Goal: Use online tool/utility: Use online tool/utility

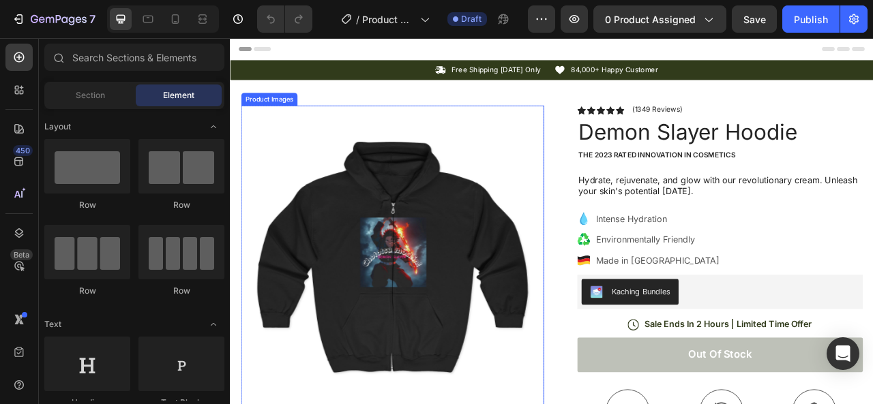
click at [477, 266] on img at bounding box center [435, 316] width 385 height 385
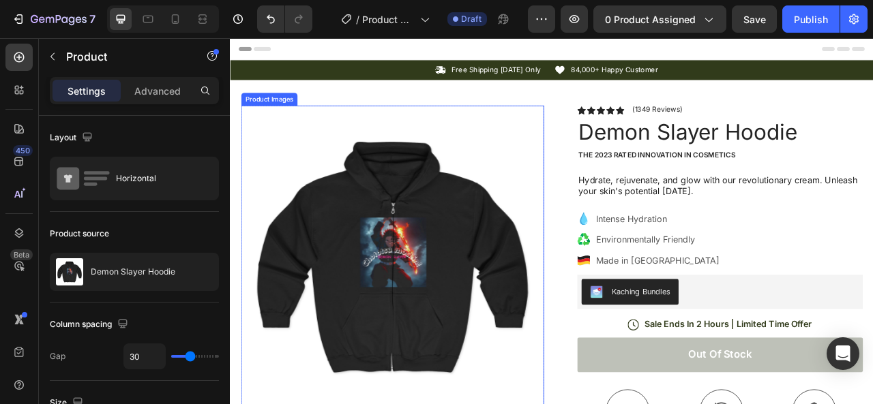
click at [480, 236] on img at bounding box center [435, 316] width 385 height 385
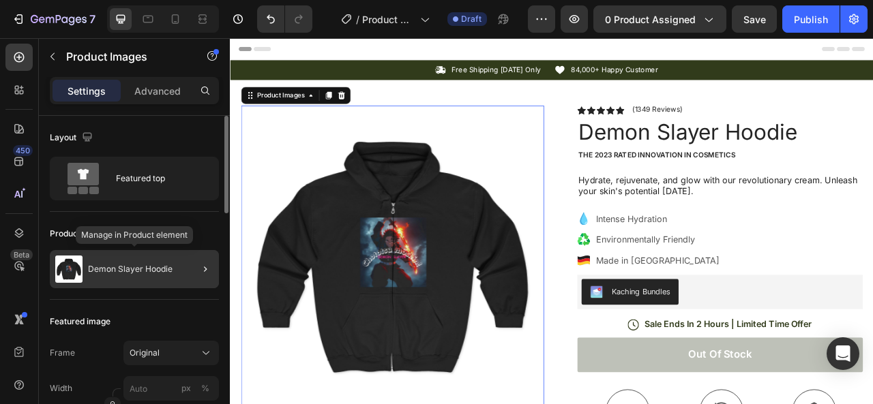
click at [156, 275] on div "Demon Slayer Hoodie" at bounding box center [134, 269] width 169 height 38
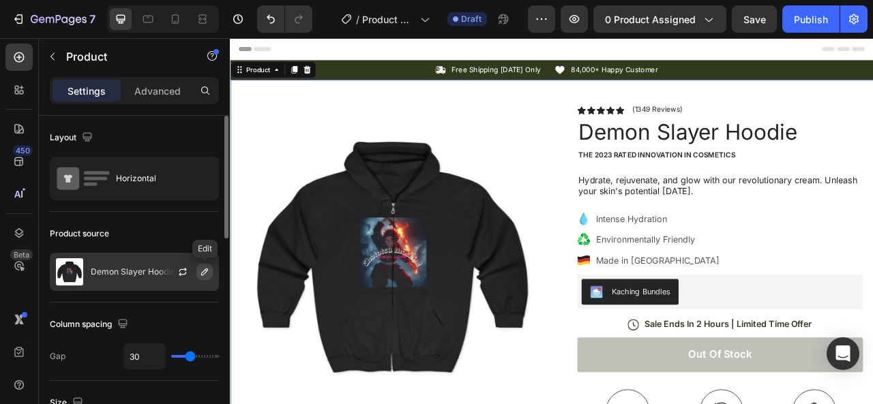
click at [207, 271] on icon "button" at bounding box center [204, 272] width 11 height 11
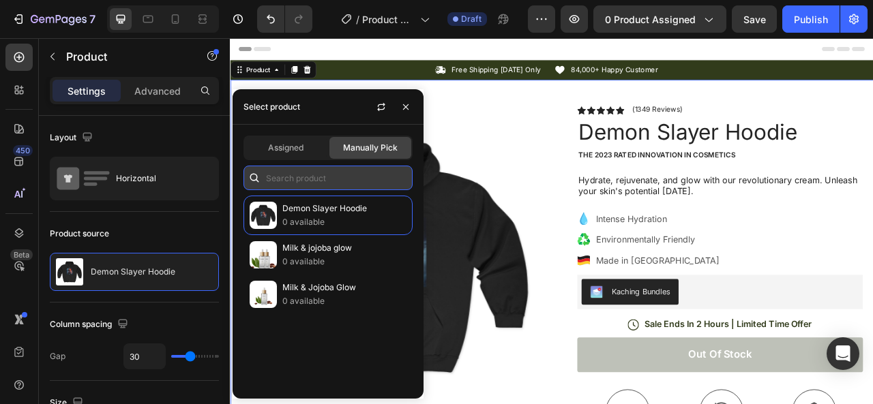
click at [365, 183] on input "text" at bounding box center [327, 178] width 169 height 25
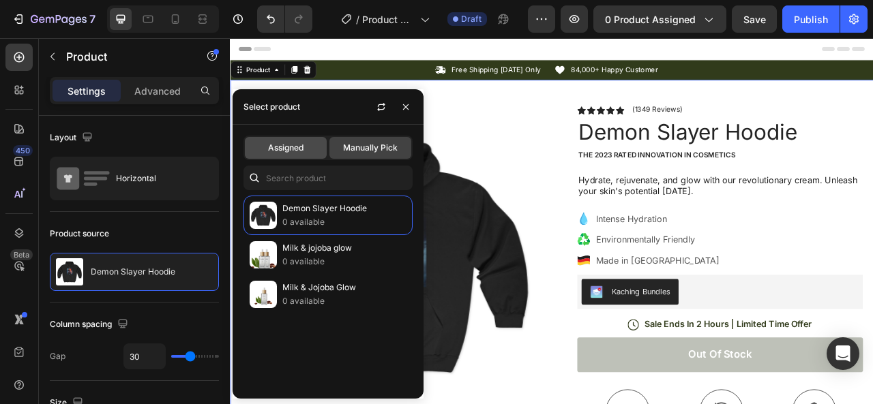
click at [280, 145] on span "Assigned" at bounding box center [285, 148] width 35 height 12
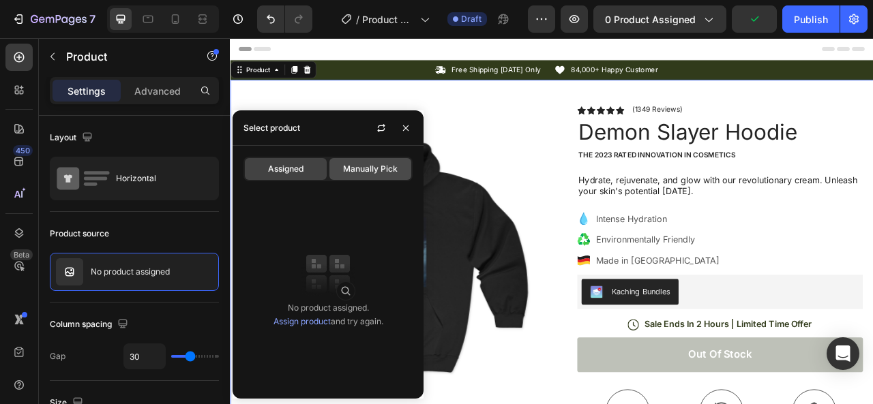
click at [350, 172] on span "Manually Pick" at bounding box center [370, 169] width 55 height 12
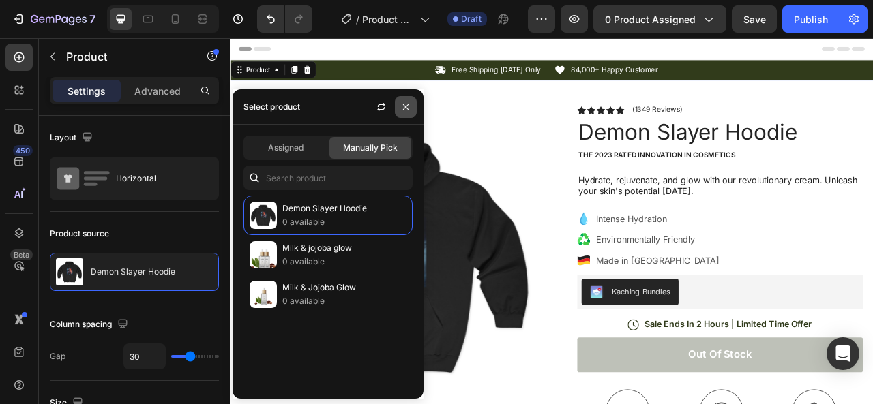
click at [410, 105] on icon "button" at bounding box center [405, 107] width 11 height 11
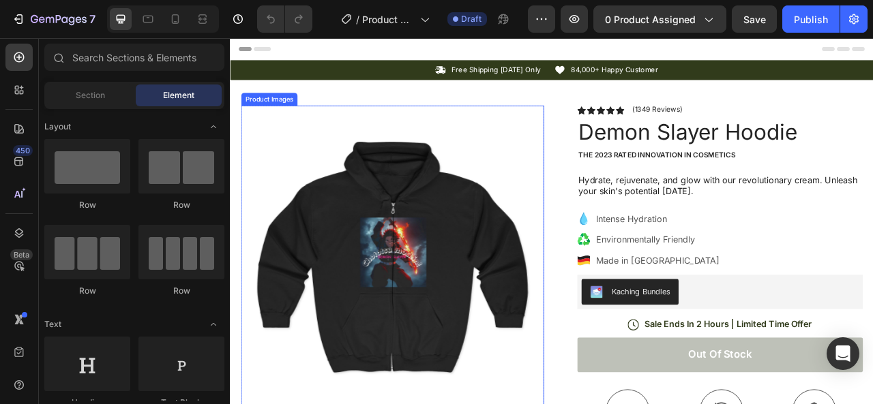
click at [476, 312] on img at bounding box center [435, 316] width 385 height 385
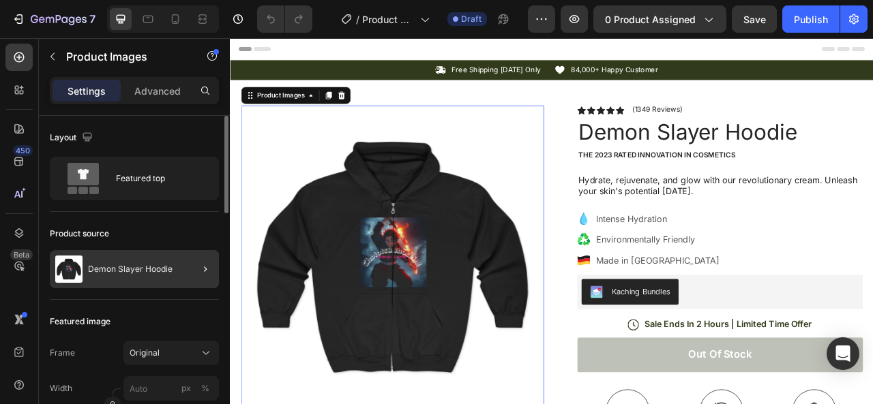
click at [181, 262] on div at bounding box center [200, 269] width 38 height 38
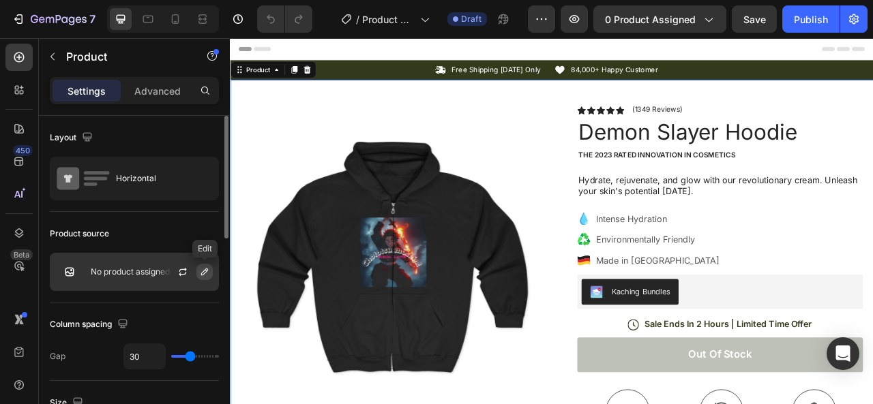
click at [205, 272] on icon "button" at bounding box center [204, 272] width 11 height 11
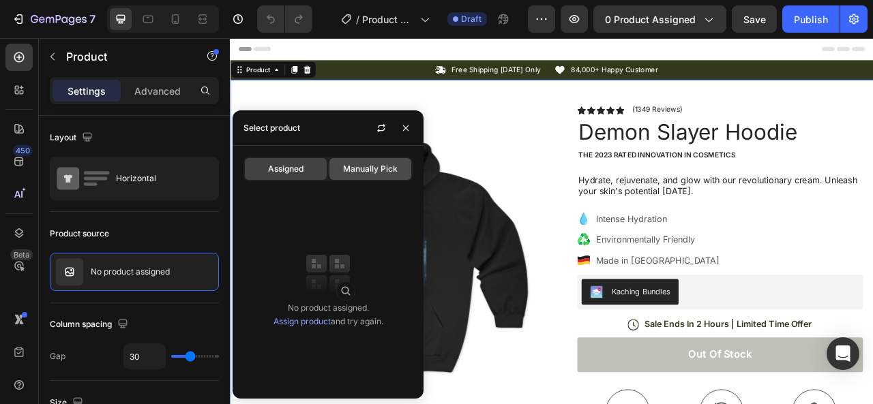
click at [380, 174] on span "Manually Pick" at bounding box center [370, 169] width 55 height 12
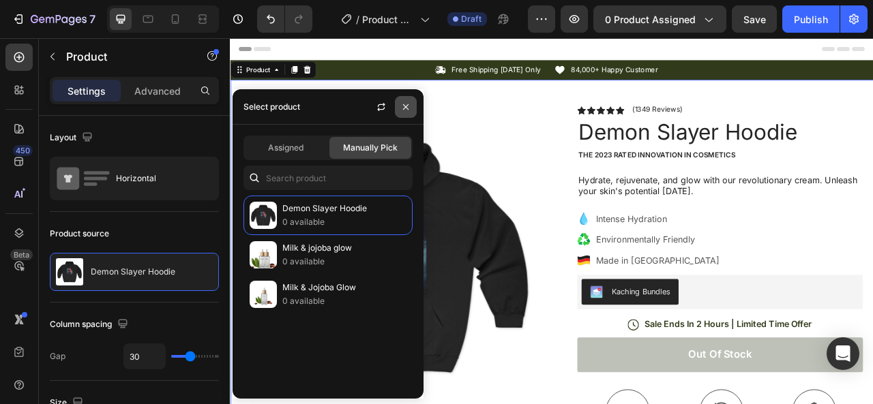
click at [404, 107] on icon "button" at bounding box center [405, 107] width 11 height 11
